Goal: Find specific page/section: Find specific page/section

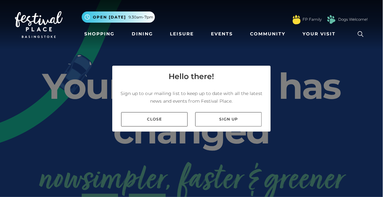
scroll to position [22, 0]
click at [172, 112] on link "Close" at bounding box center [154, 119] width 66 height 14
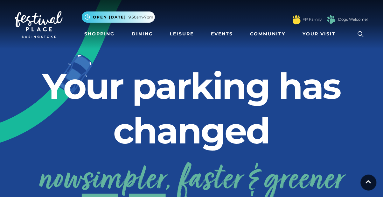
scroll to position [0, 0]
click at [106, 38] on link "Shopping" at bounding box center [99, 34] width 35 height 12
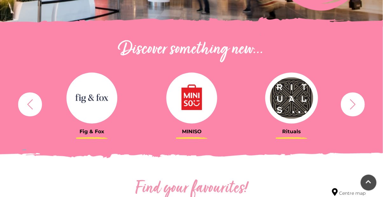
scroll to position [196, 0]
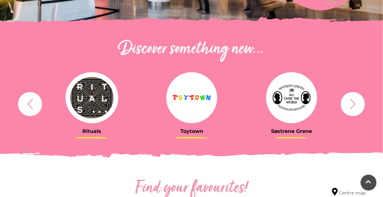
click at [359, 107] on button "button" at bounding box center [353, 104] width 24 height 24
click at [350, 106] on icon "button" at bounding box center [353, 104] width 12 height 12
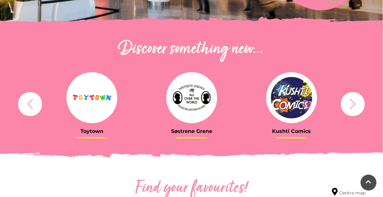
click at [352, 106] on icon "button" at bounding box center [353, 104] width 6 height 10
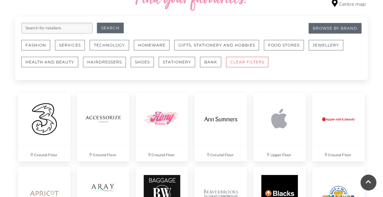
scroll to position [393, 0]
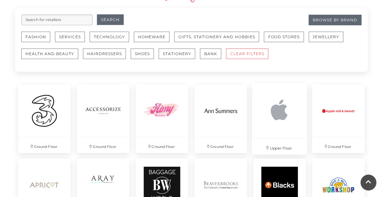
click at [294, 127] on img at bounding box center [279, 110] width 55 height 55
